Goal: Transaction & Acquisition: Purchase product/service

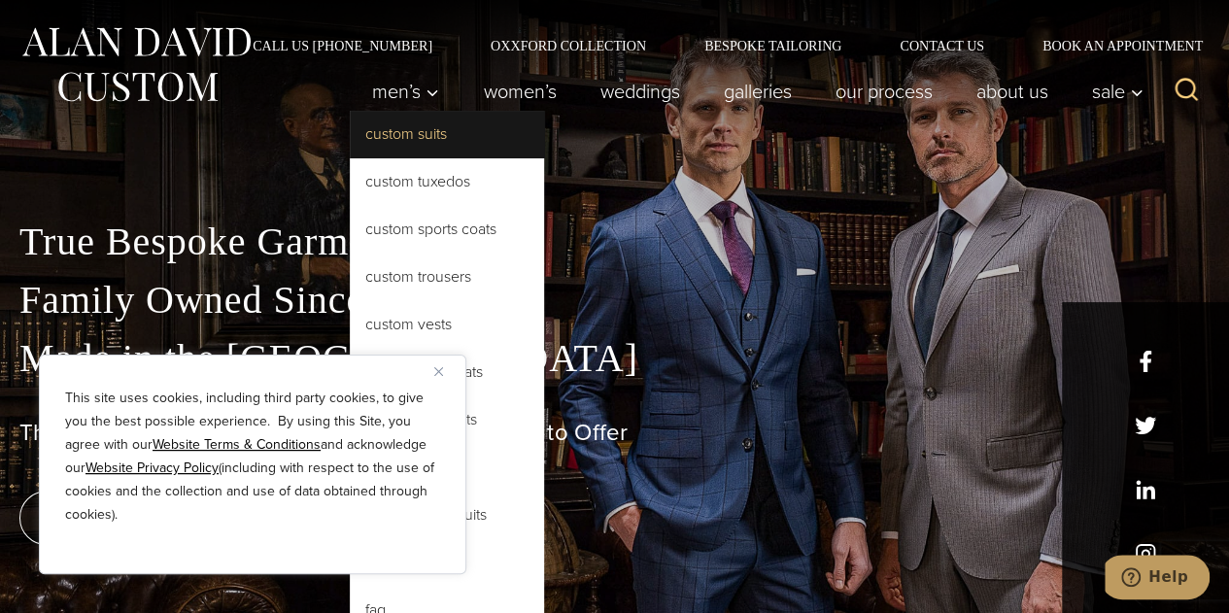
click at [394, 132] on link "Custom Suits" at bounding box center [447, 134] width 194 height 47
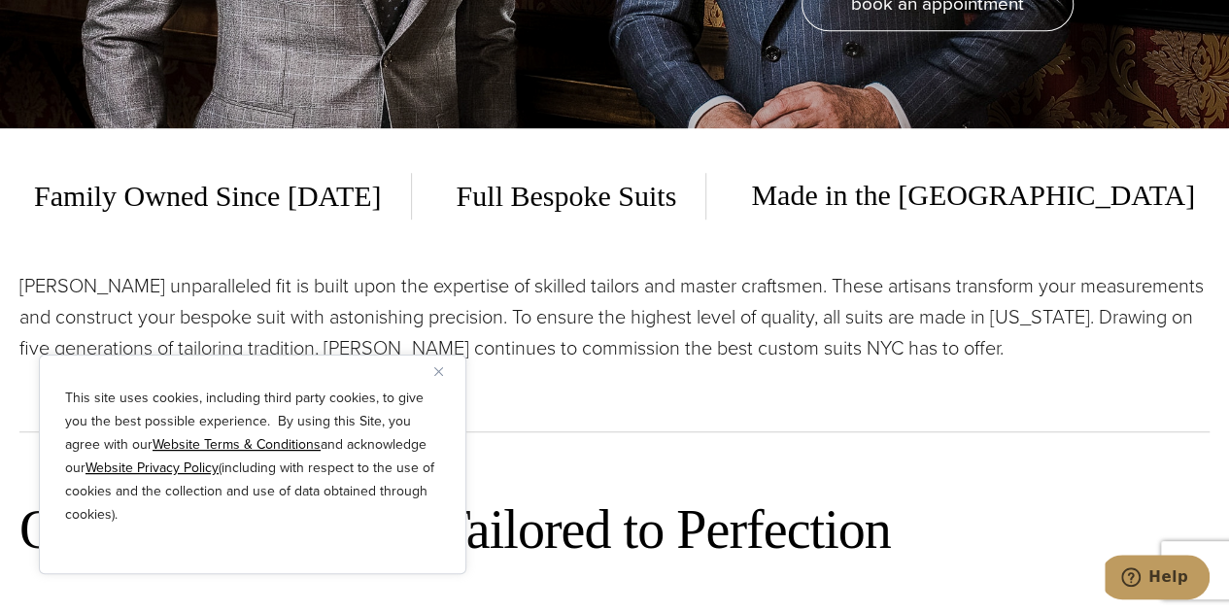
scroll to position [485, 0]
click at [443, 376] on button "Close" at bounding box center [445, 371] width 23 height 23
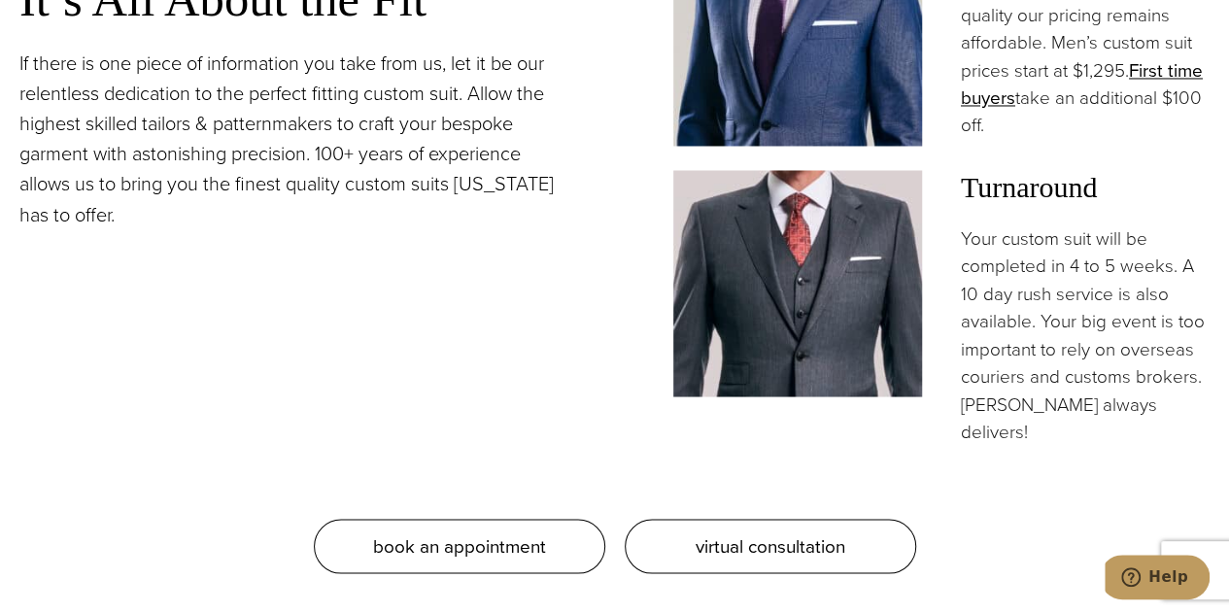
scroll to position [1635, 0]
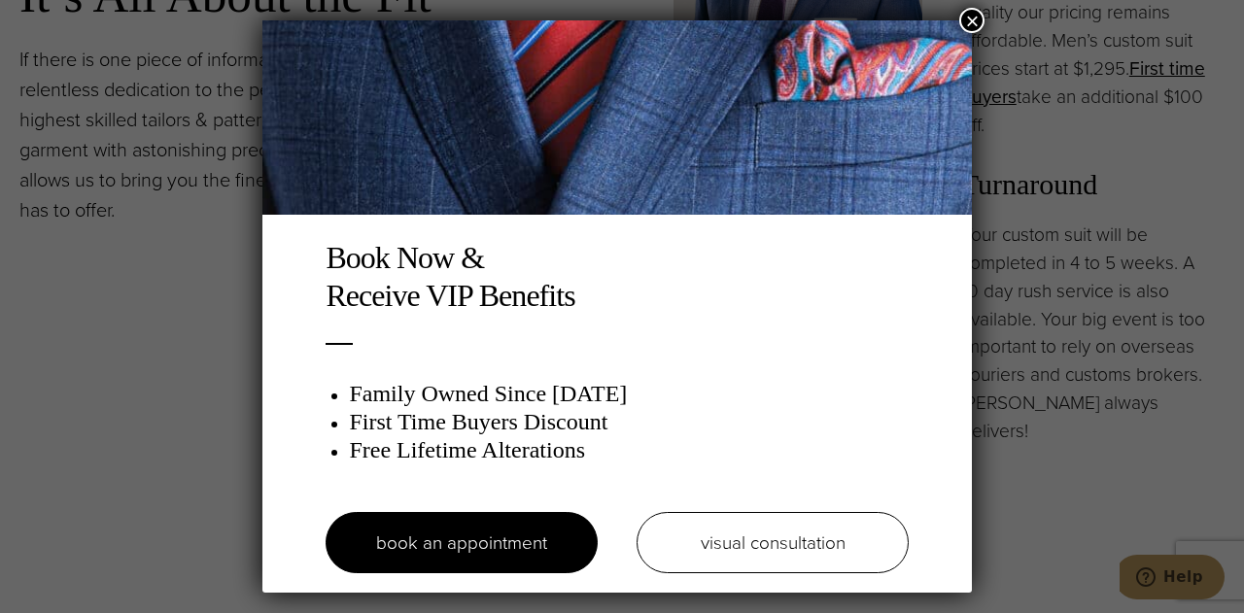
click at [976, 26] on button "×" at bounding box center [971, 20] width 25 height 25
